Goal: Task Accomplishment & Management: Use online tool/utility

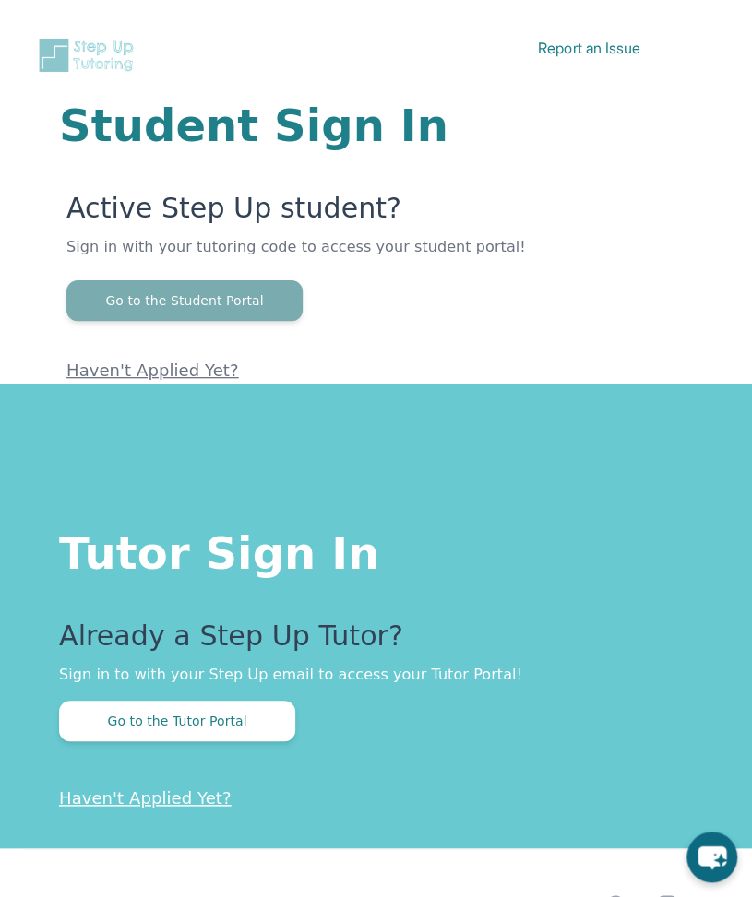
click at [225, 312] on button "Go to the Student Portal" at bounding box center [184, 300] width 236 height 41
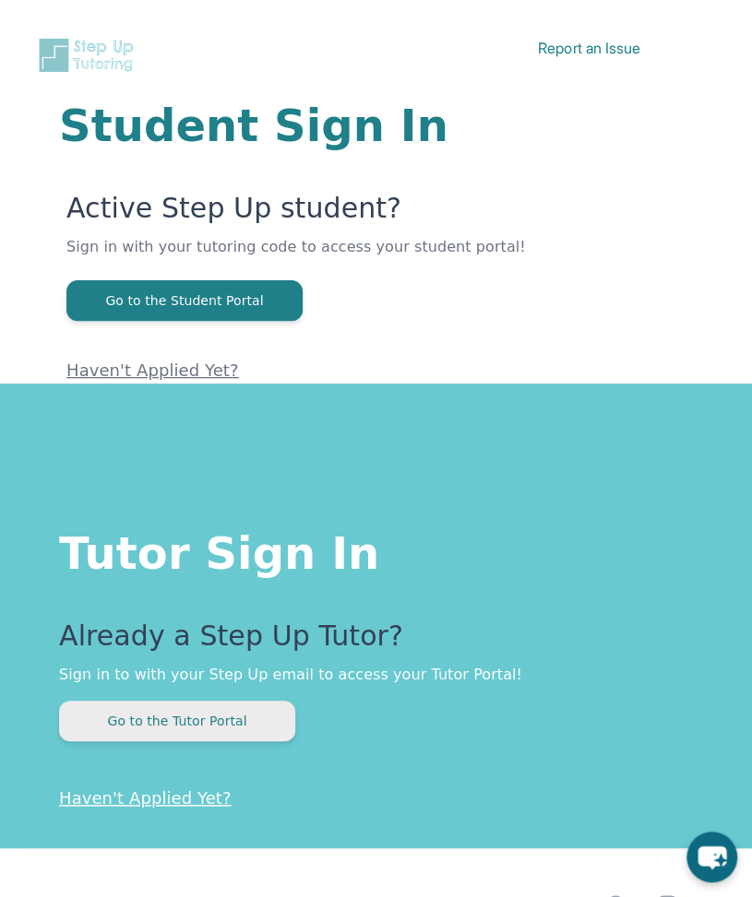
click at [243, 732] on button "Go to the Tutor Portal" at bounding box center [177, 721] width 236 height 41
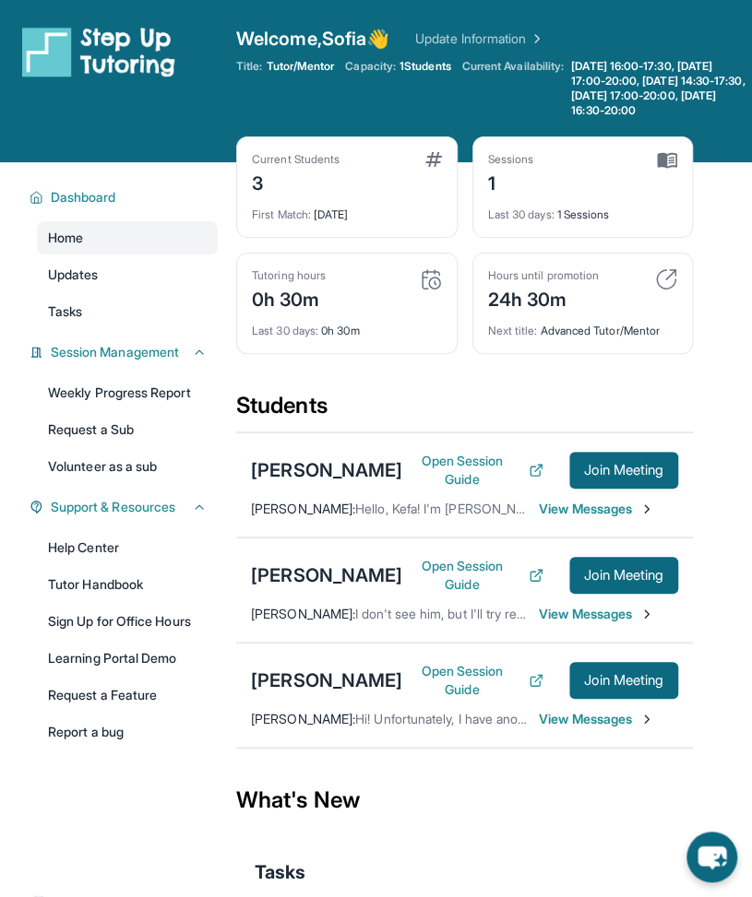
click at [427, 290] on img at bounding box center [431, 279] width 22 height 22
click at [298, 305] on div "0h 30m" at bounding box center [289, 298] width 74 height 30
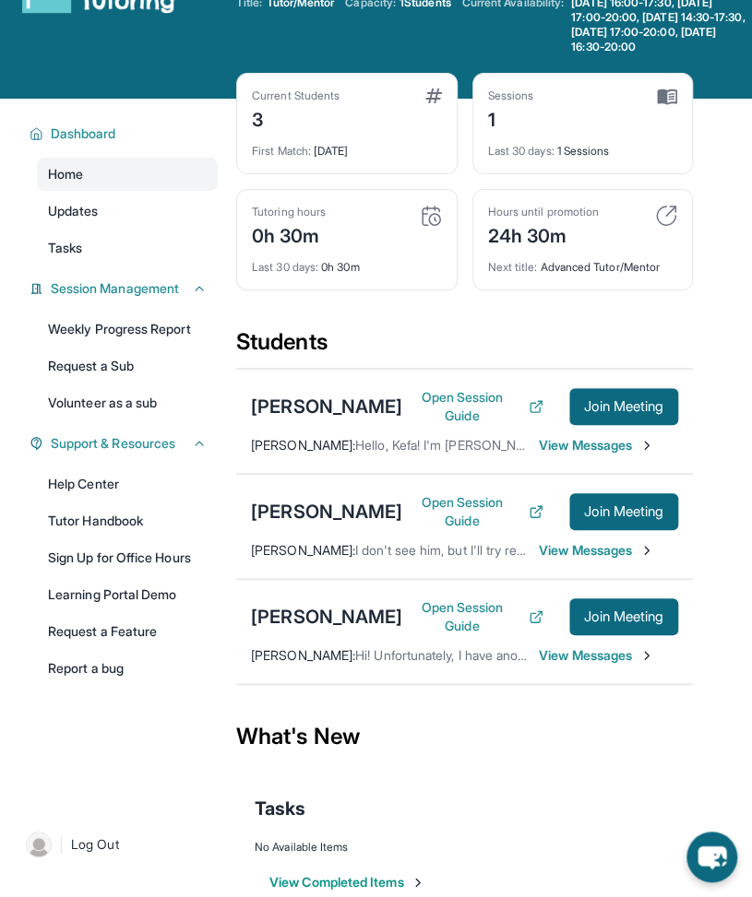
scroll to position [132, 0]
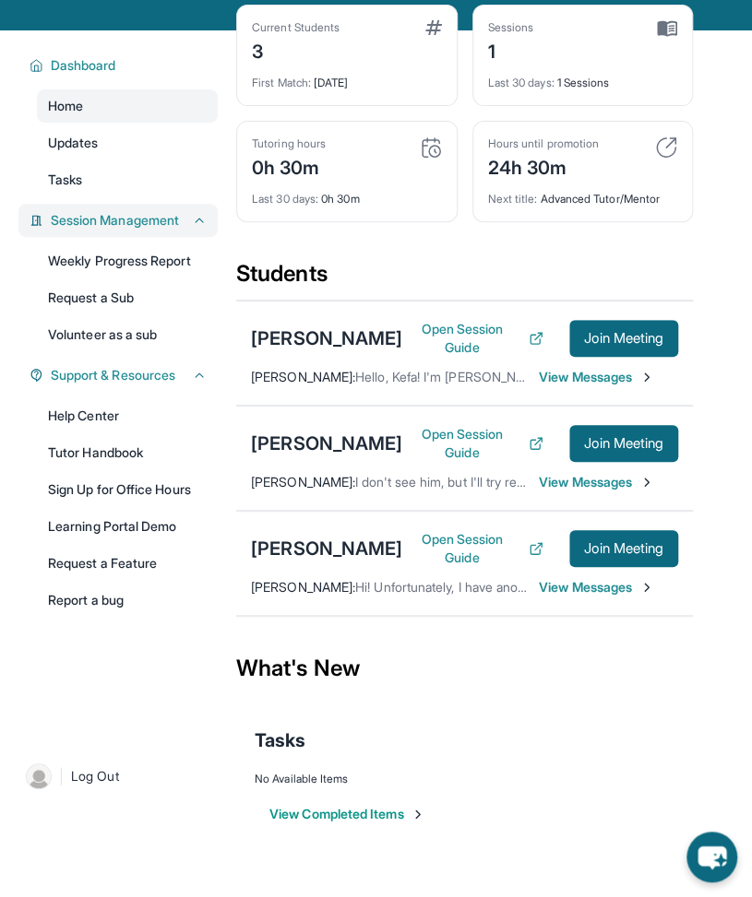
click at [151, 230] on span "Session Management" at bounding box center [115, 220] width 128 height 18
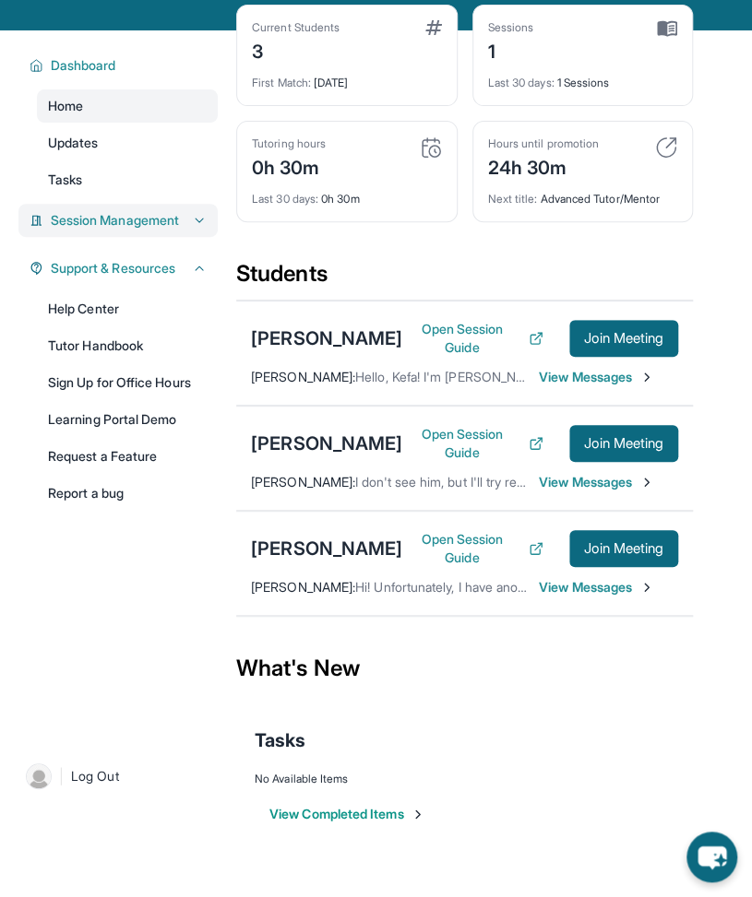
click at [154, 230] on span "Session Management" at bounding box center [115, 220] width 128 height 18
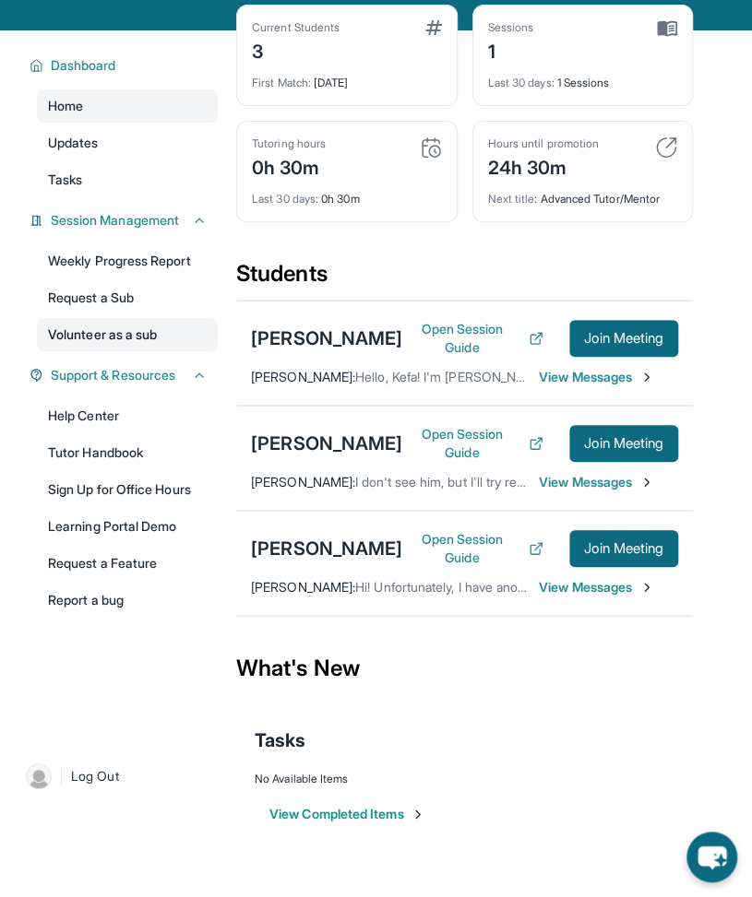
click at [152, 340] on link "Volunteer as a sub" at bounding box center [127, 334] width 181 height 33
click at [155, 160] on link "Updates" at bounding box center [127, 142] width 181 height 33
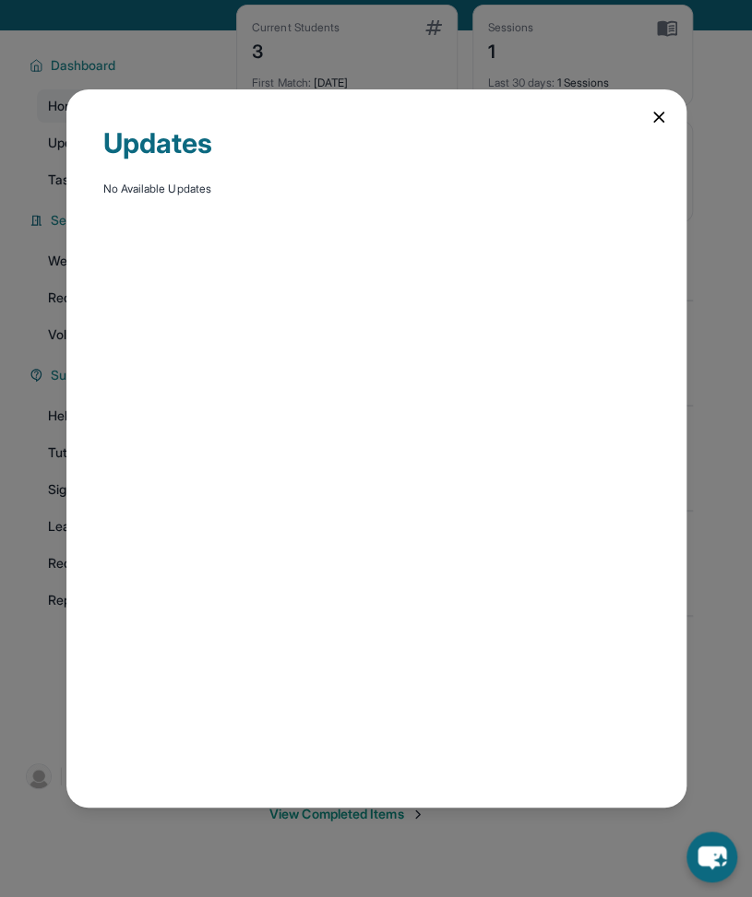
click at [660, 113] on icon at bounding box center [658, 117] width 9 height 9
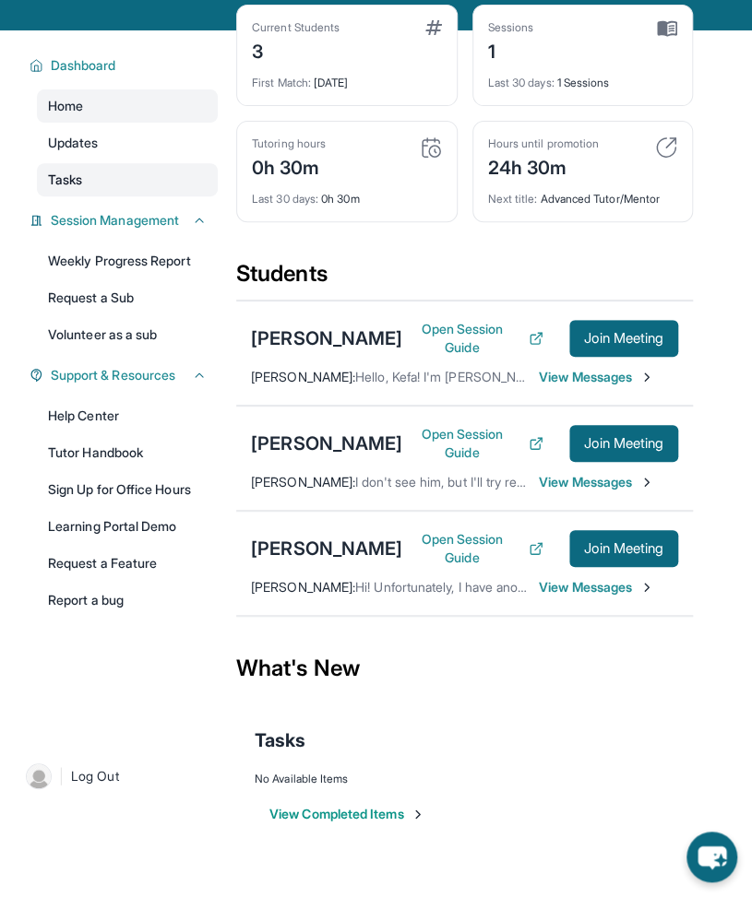
click at [112, 192] on link "Tasks" at bounding box center [127, 179] width 181 height 33
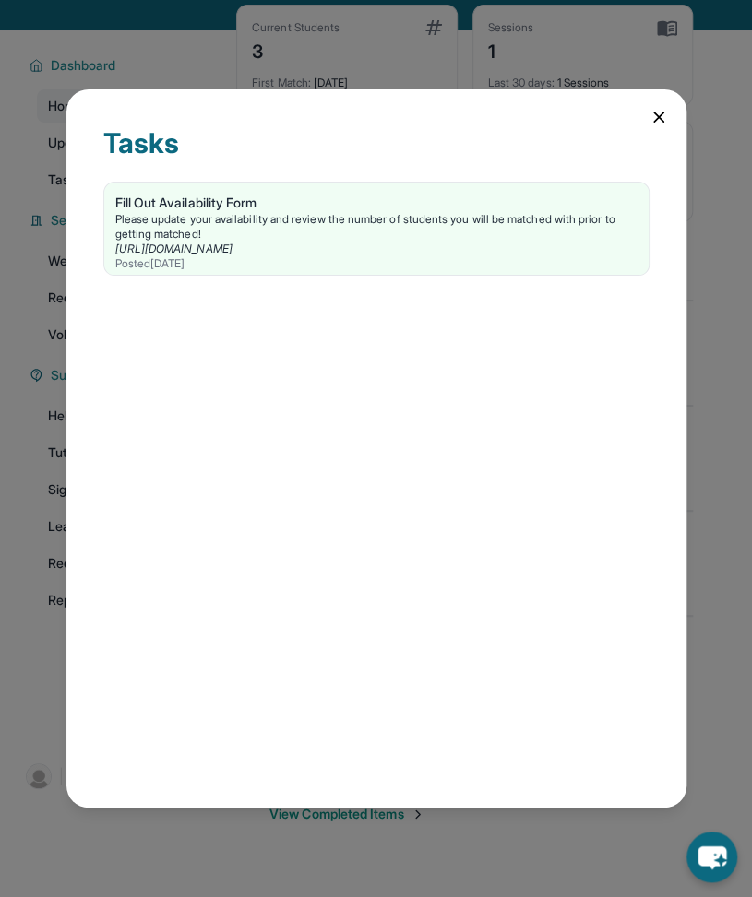
click at [666, 110] on icon at bounding box center [658, 117] width 18 height 18
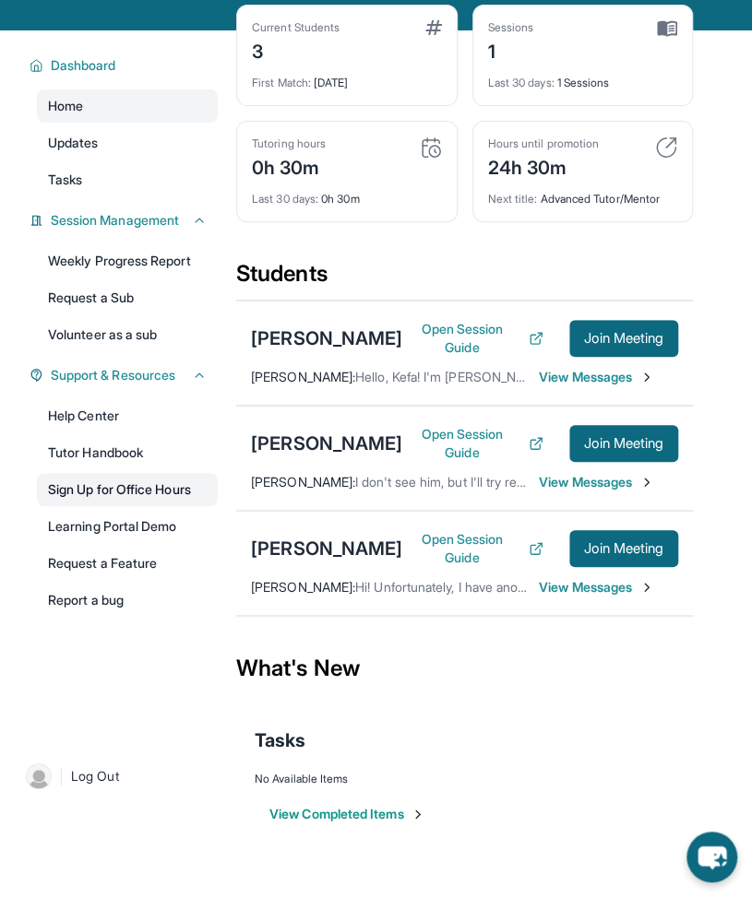
click at [158, 506] on link "Sign Up for Office Hours" at bounding box center [127, 489] width 181 height 33
